Goal: Transaction & Acquisition: Purchase product/service

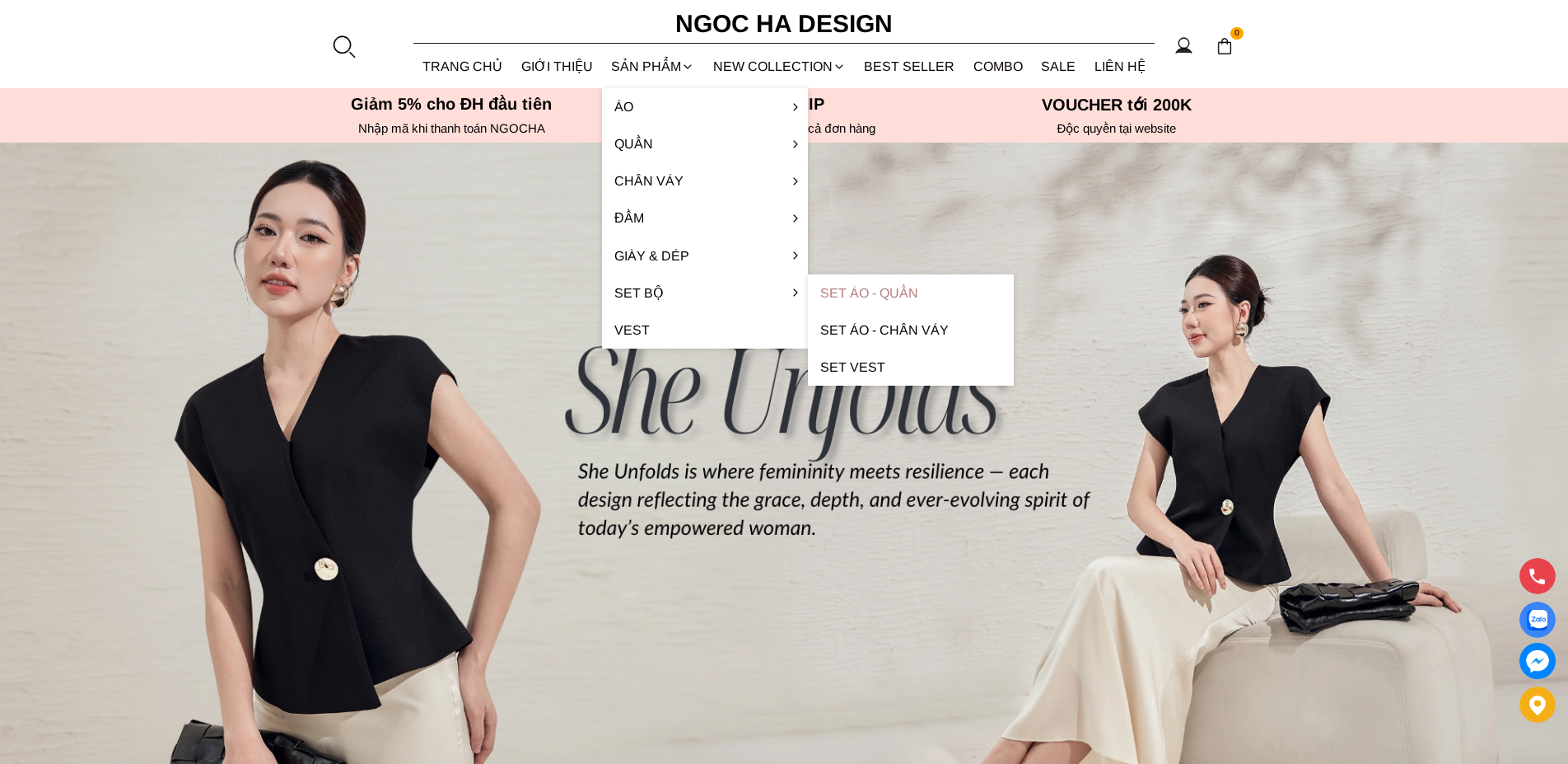
click at [870, 292] on link "Set Áo - Quần" at bounding box center [911, 292] width 206 height 37
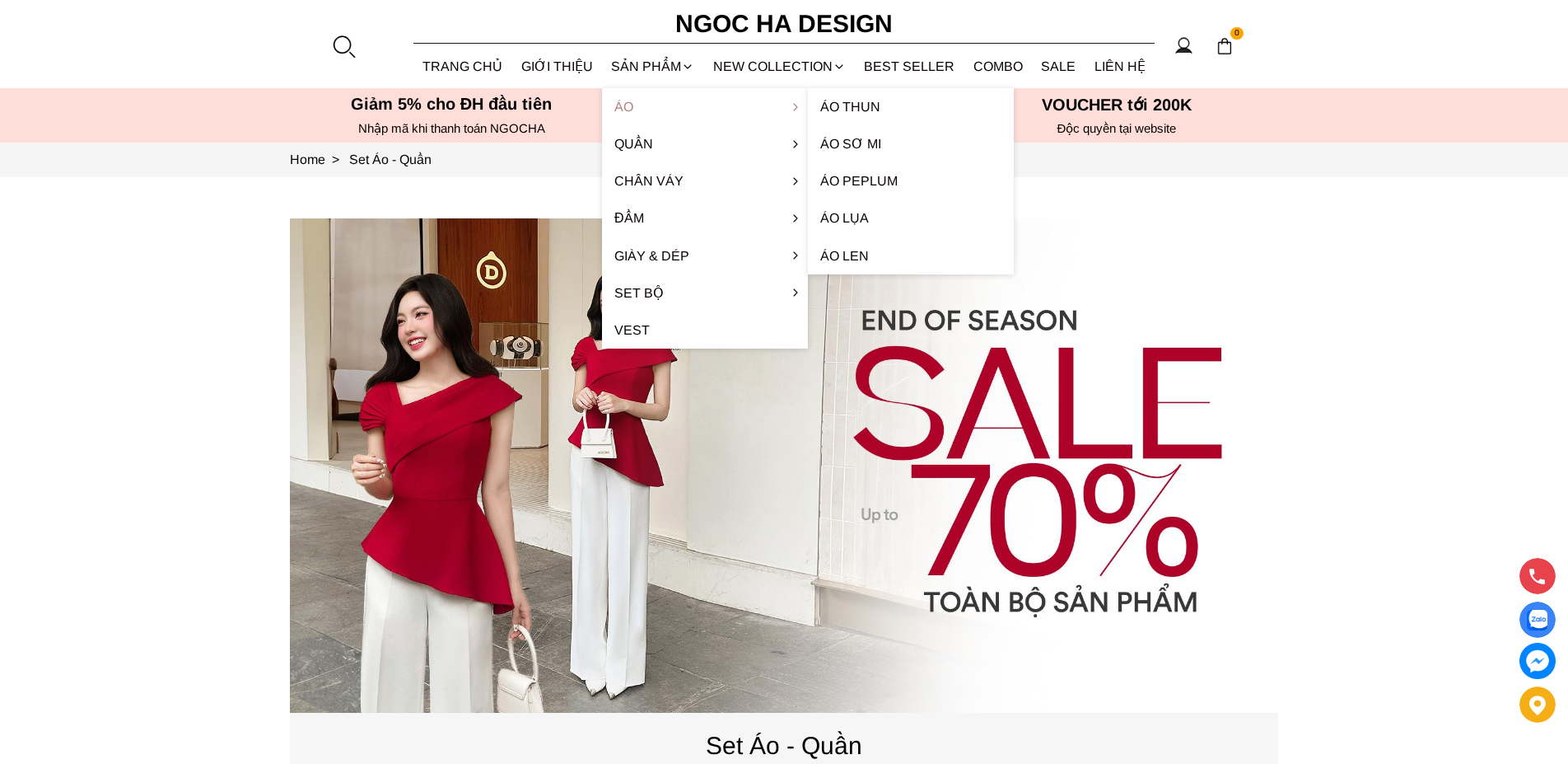
click at [645, 106] on link "Áo" at bounding box center [704, 106] width 206 height 37
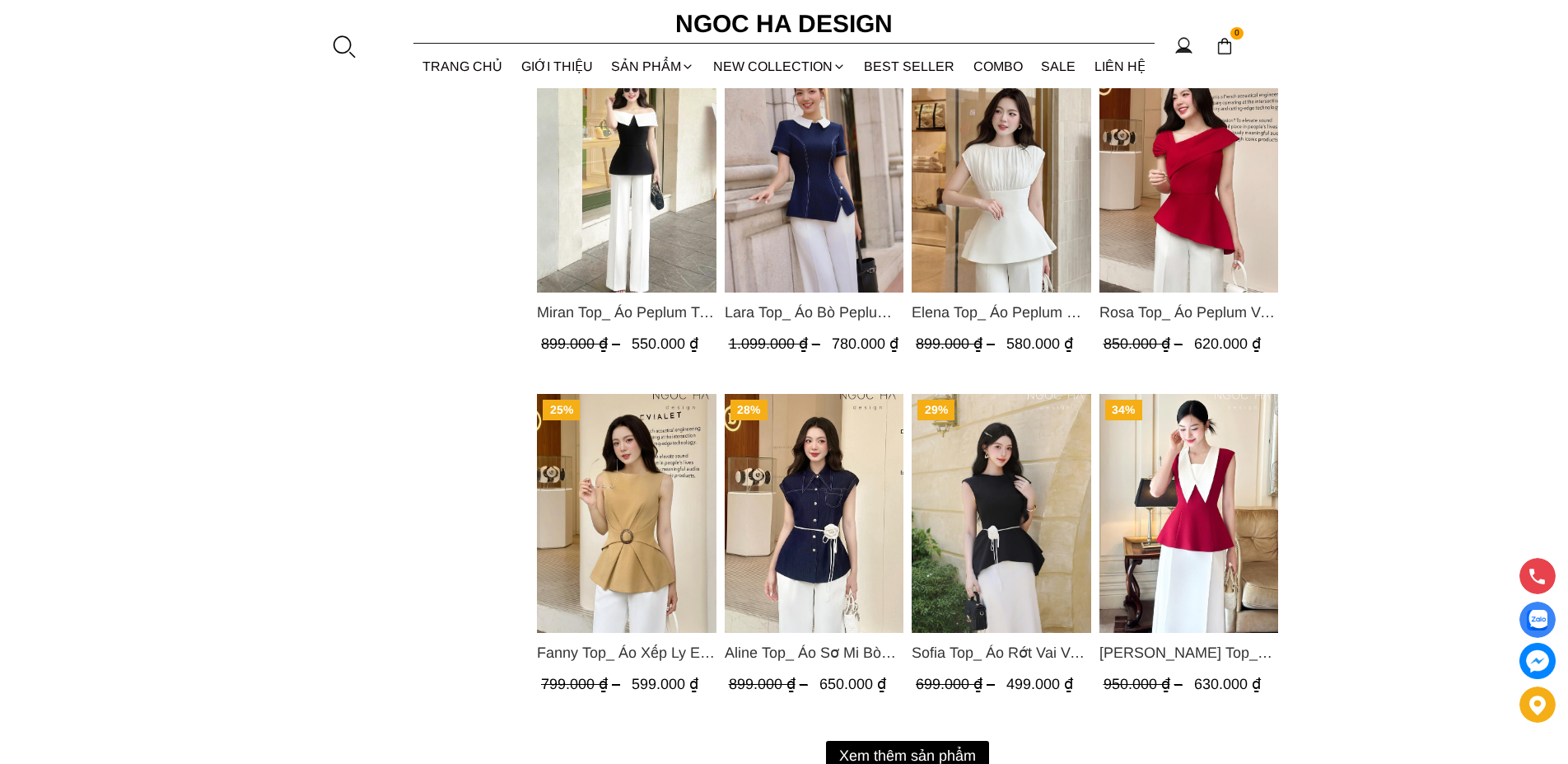
scroll to position [2060, 0]
